Goal: Information Seeking & Learning: Understand process/instructions

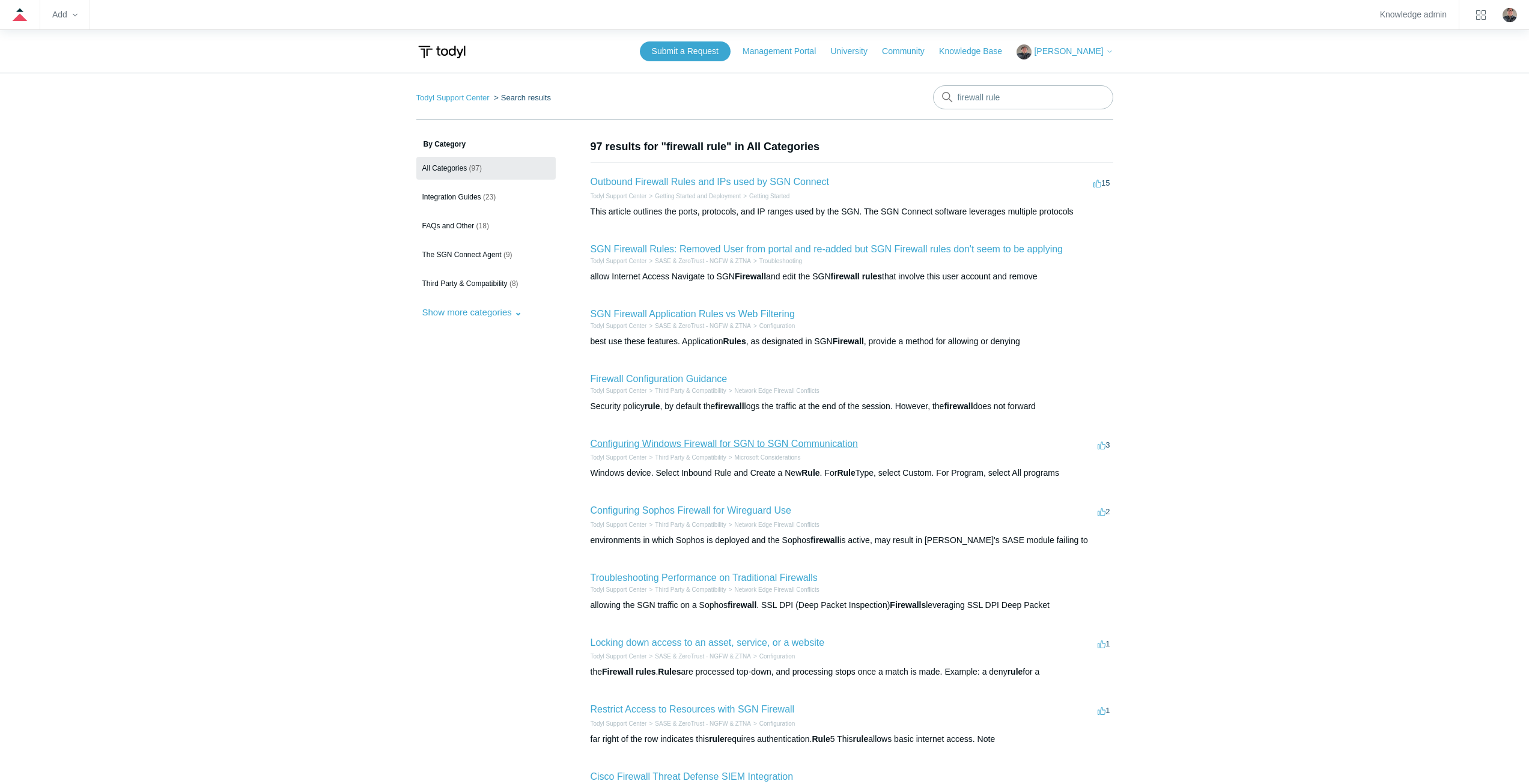
click at [671, 442] on link "Configuring Windows Firewall for SGN to SGN Communication" at bounding box center [724, 443] width 267 height 10
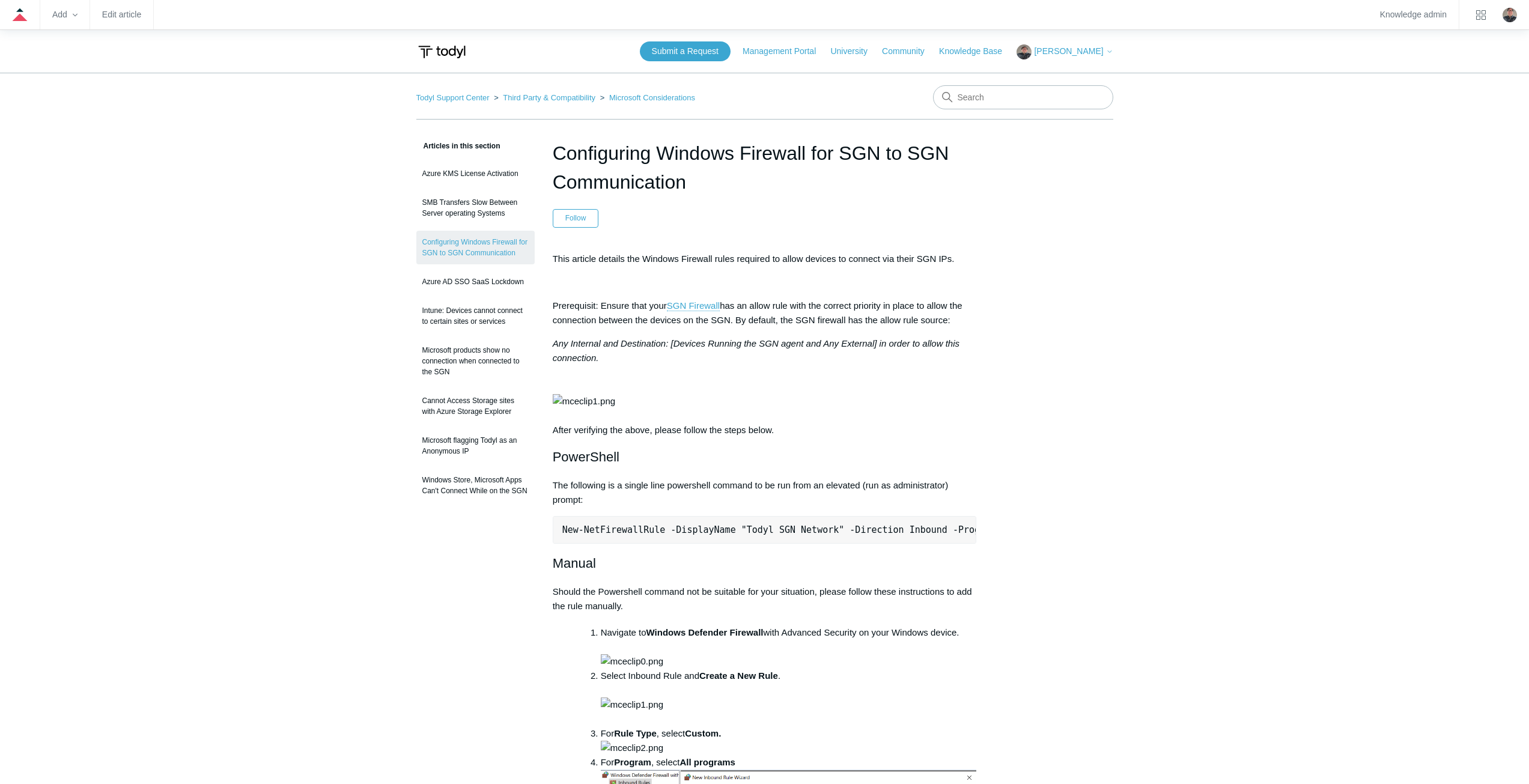
drag, startPoint x: 0, startPoint y: 0, endPoint x: 608, endPoint y: 571, distance: 834.1
click at [608, 543] on pre "New-NetFirewallRule -DisplayName "Todyl SGN Network" -Direction Inbound -Progra…" at bounding box center [764, 529] width 424 height 28
copy div "New-NetFirewallRule -DisplayName "Todyl SGN Network" -Direction Inbound -Progra…"
